Goal: Navigation & Orientation: Find specific page/section

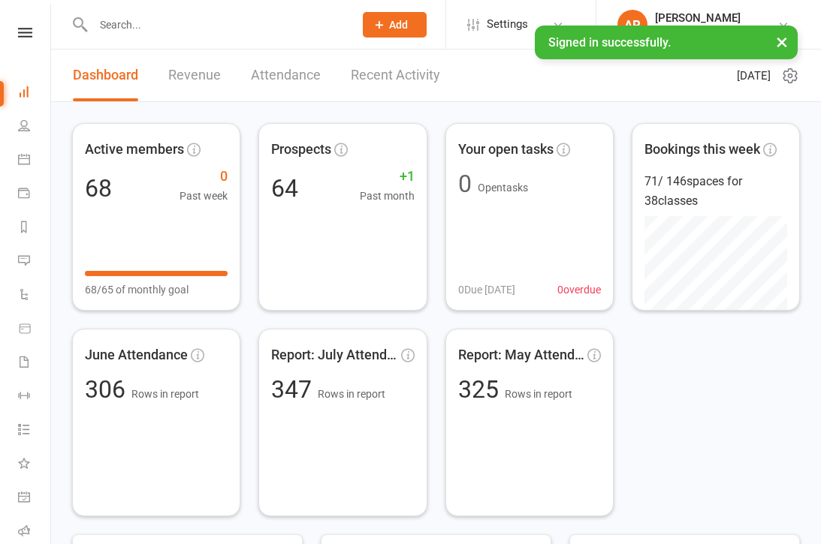
click at [203, 78] on link "Revenue" at bounding box center [194, 76] width 53 height 52
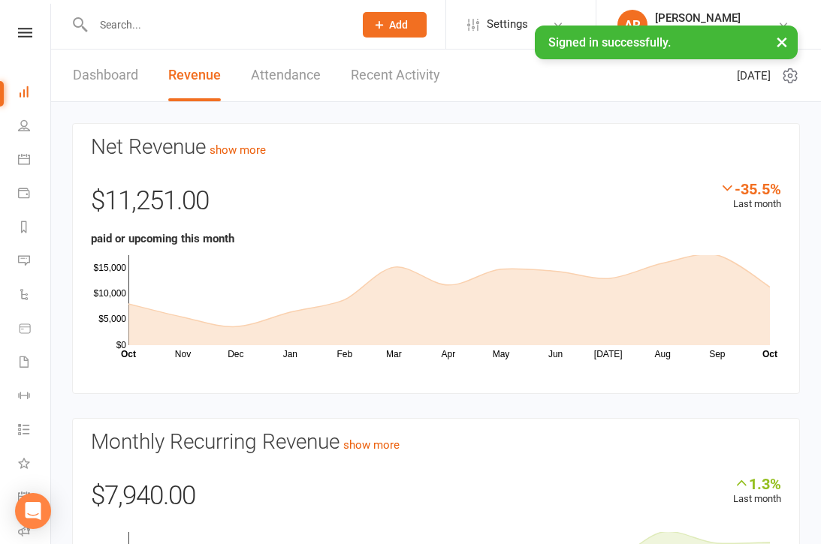
click at [414, 77] on link "Recent Activity" at bounding box center [395, 76] width 89 height 52
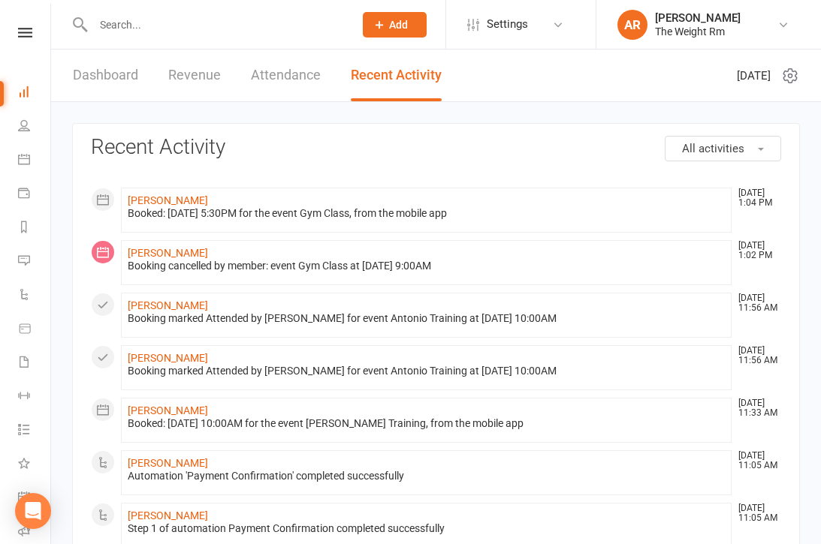
click at [24, 157] on icon at bounding box center [24, 159] width 12 height 12
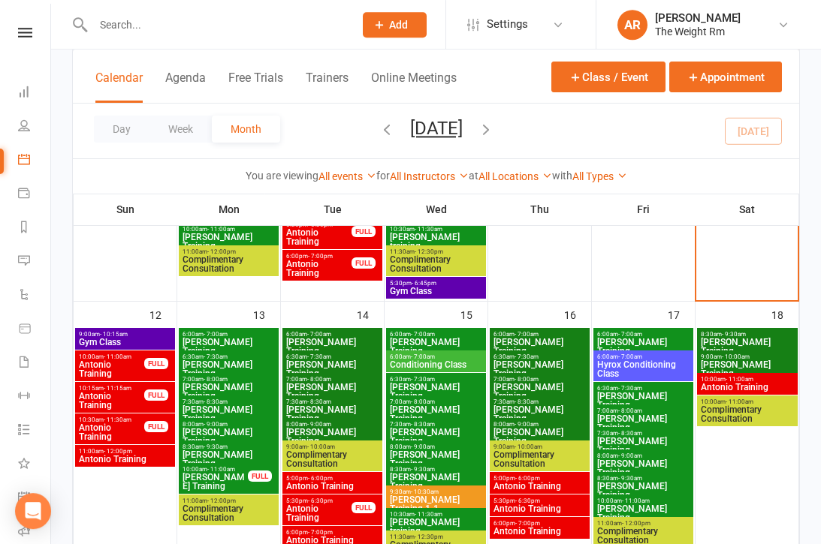
scroll to position [615, 0]
click at [159, 340] on span "Gym Class" at bounding box center [125, 342] width 94 height 9
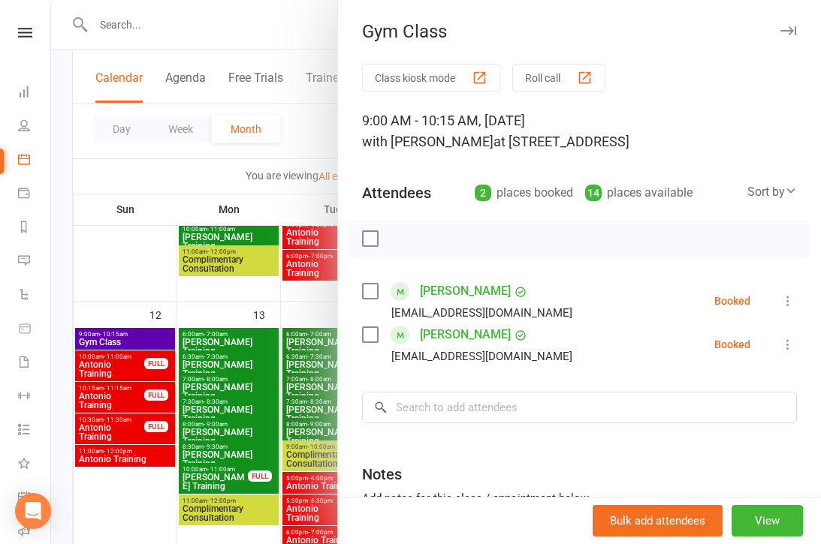
click at [114, 389] on div at bounding box center [436, 272] width 770 height 544
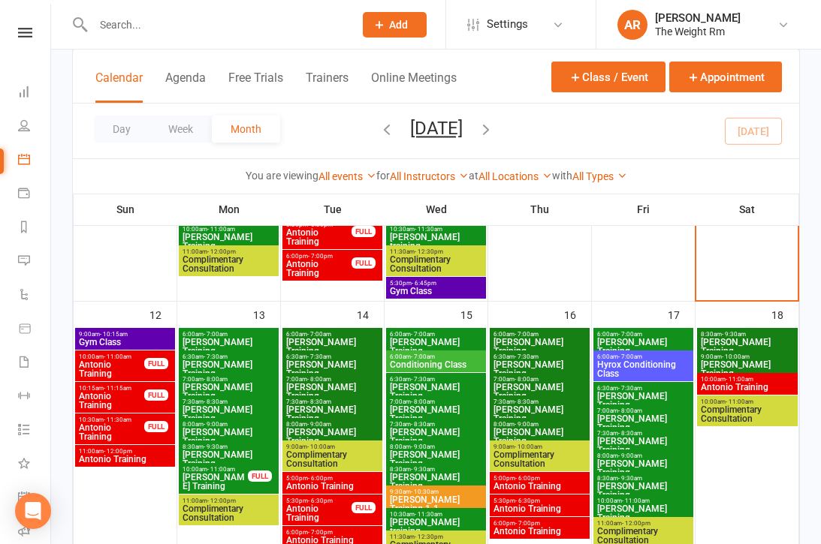
click at [122, 455] on span "Antonio Training" at bounding box center [125, 459] width 94 height 9
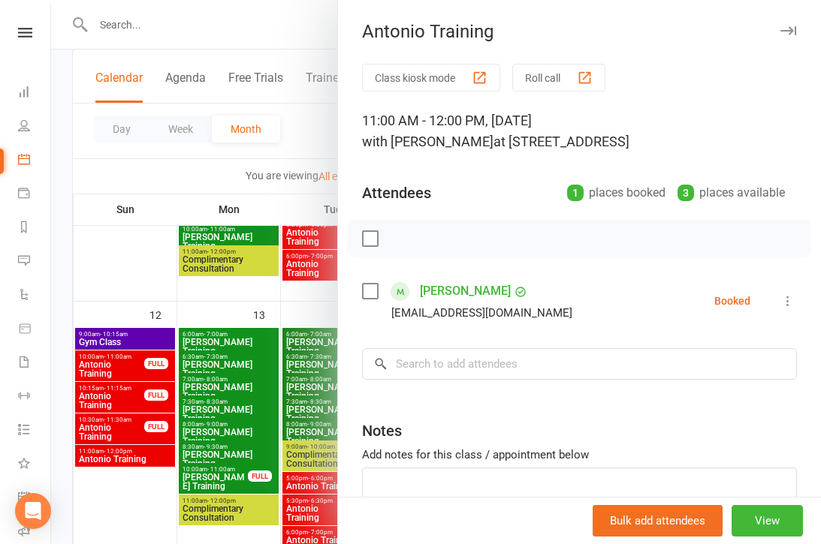
click at [122, 429] on div at bounding box center [436, 272] width 770 height 544
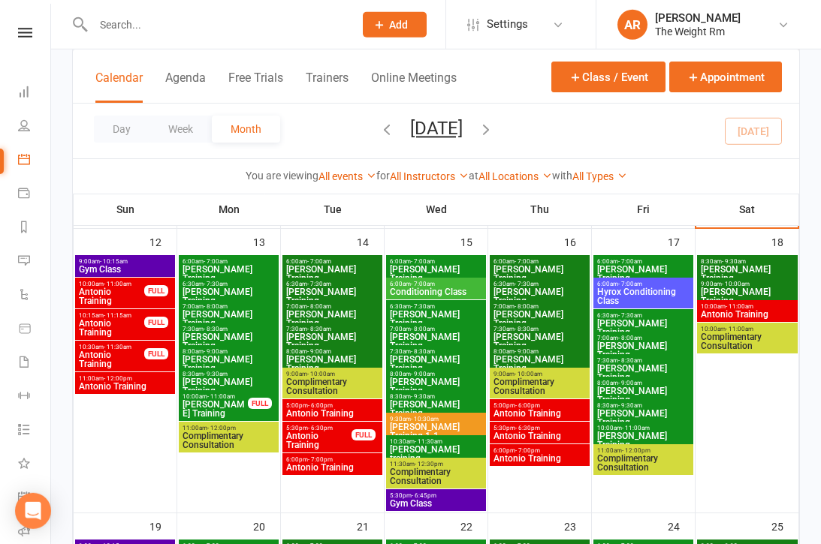
scroll to position [705, 0]
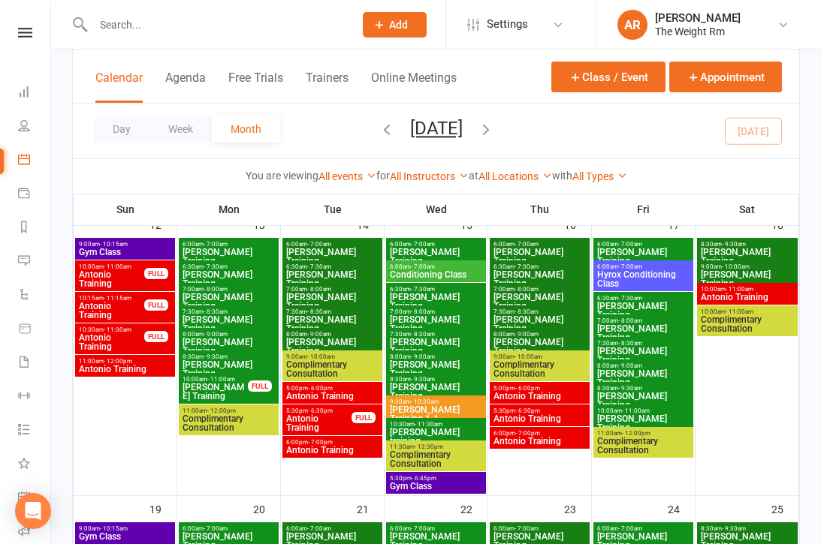
click at [438, 487] on span "Gym Class" at bounding box center [436, 486] width 94 height 9
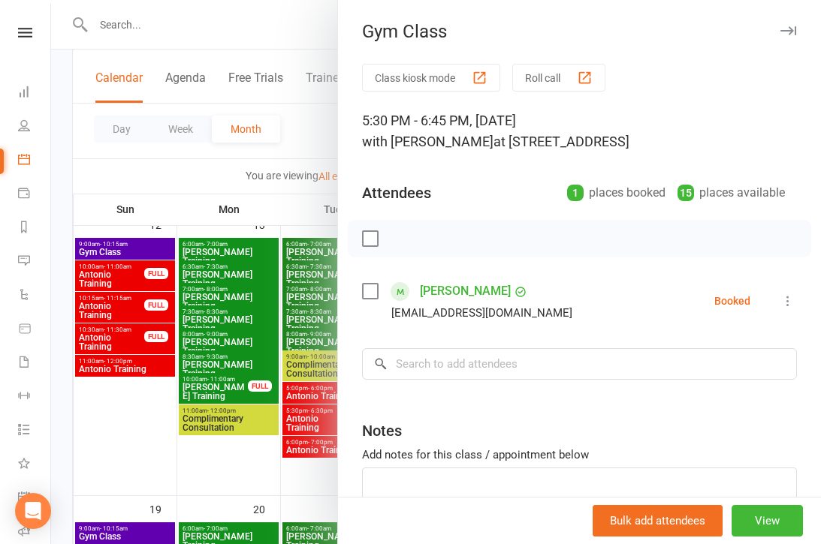
click at [225, 375] on div at bounding box center [436, 272] width 770 height 544
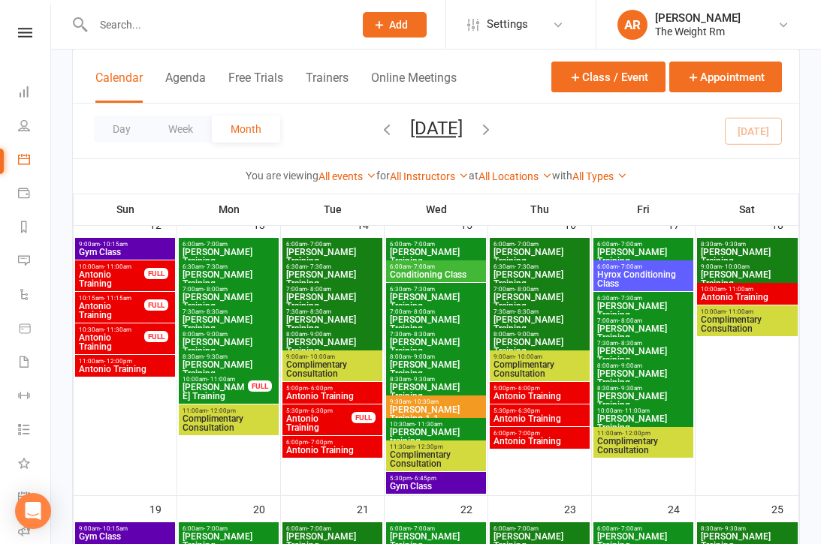
click at [327, 392] on span "Antonio Training" at bounding box center [332, 396] width 94 height 9
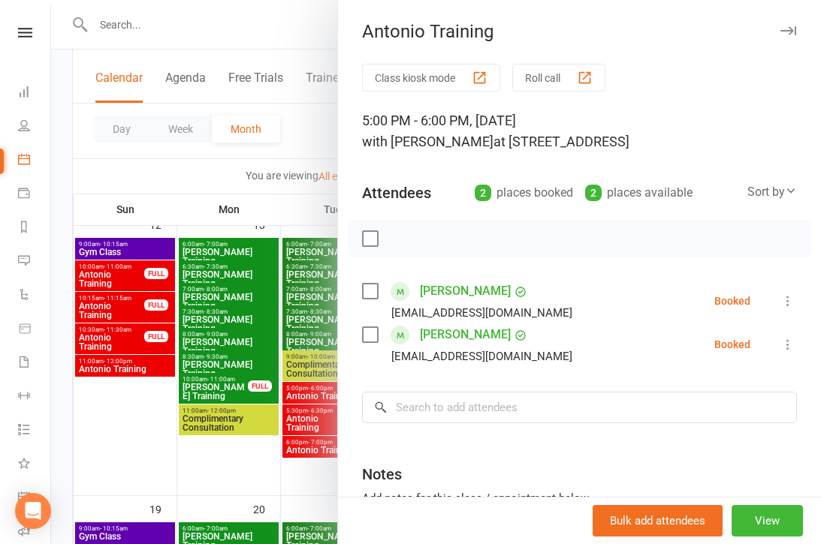
click at [204, 321] on div at bounding box center [436, 272] width 770 height 544
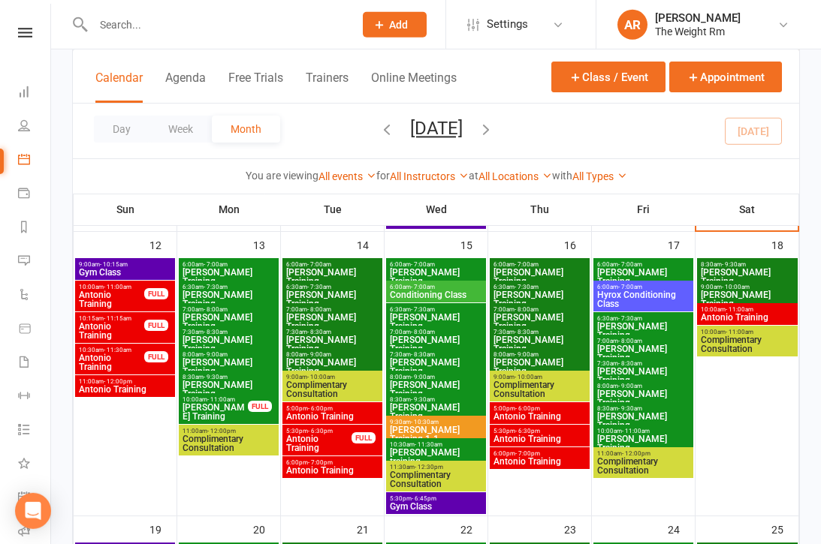
scroll to position [628, 0]
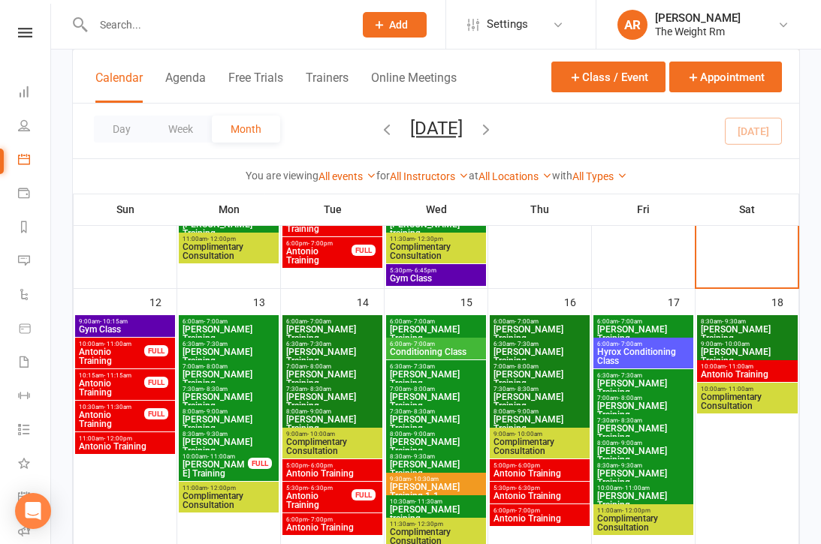
click at [240, 332] on span "[PERSON_NAME] Training" at bounding box center [229, 334] width 94 height 18
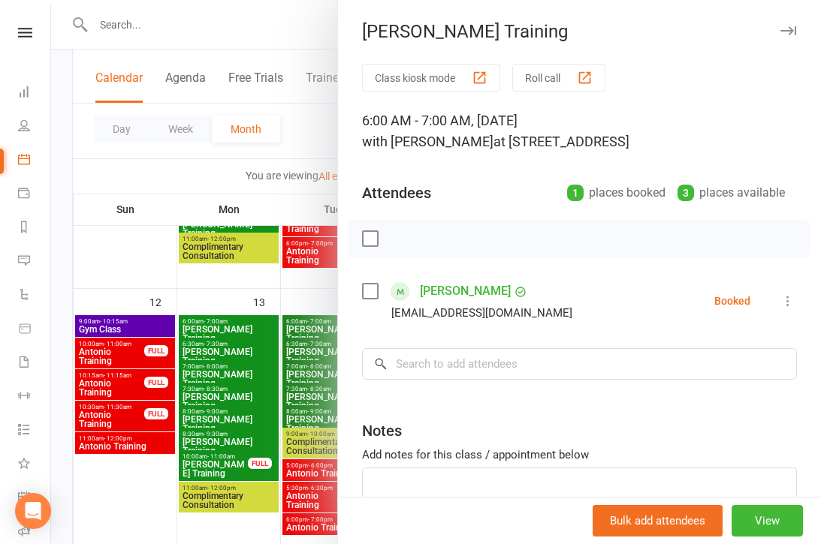
click at [234, 367] on div at bounding box center [436, 272] width 770 height 544
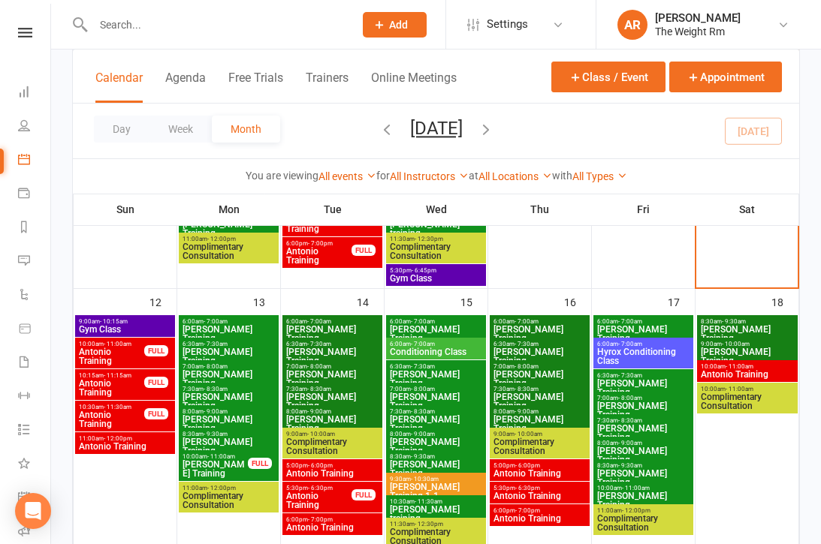
click at [243, 353] on span "[PERSON_NAME] Training" at bounding box center [229, 357] width 94 height 18
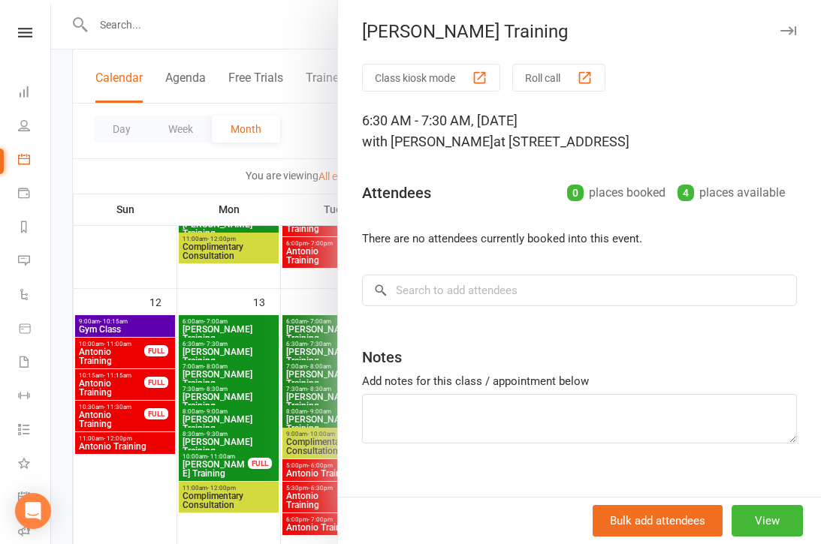
click at [204, 392] on div at bounding box center [436, 272] width 770 height 544
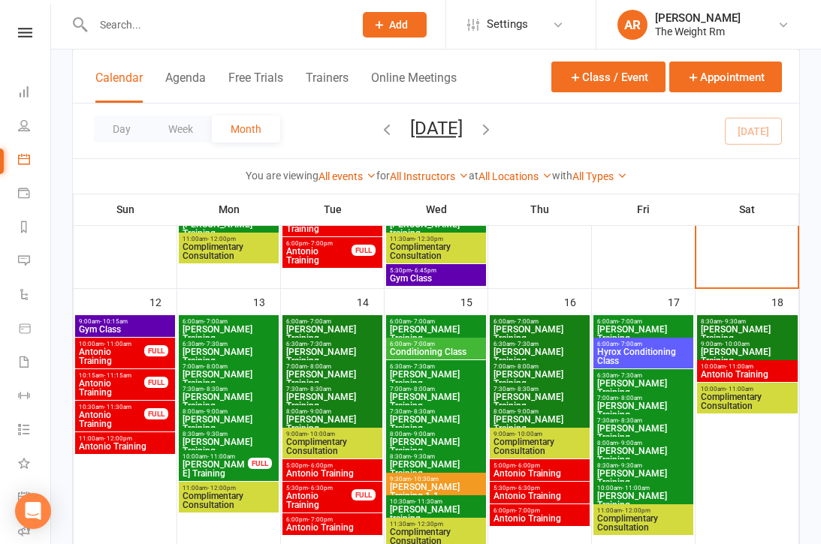
click at [219, 373] on span "[PERSON_NAME] Training" at bounding box center [229, 379] width 94 height 18
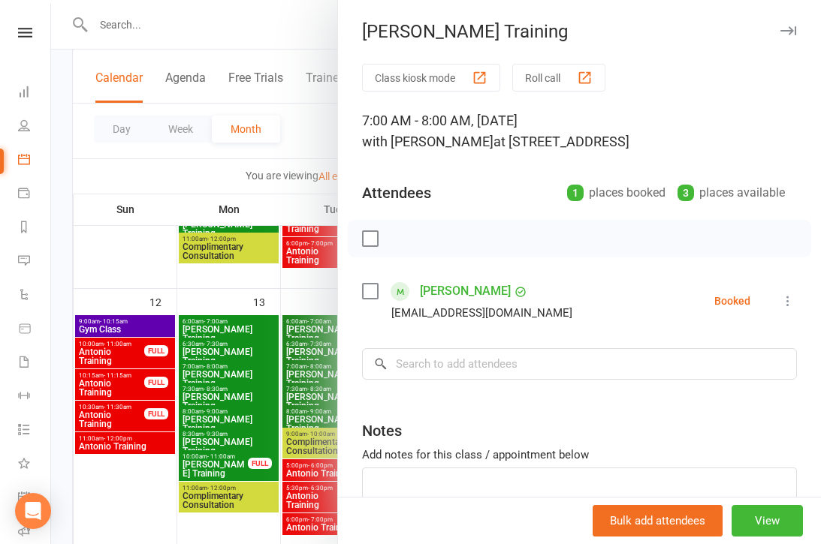
click at [213, 408] on div at bounding box center [436, 272] width 770 height 544
